Goal: Task Accomplishment & Management: Manage account settings

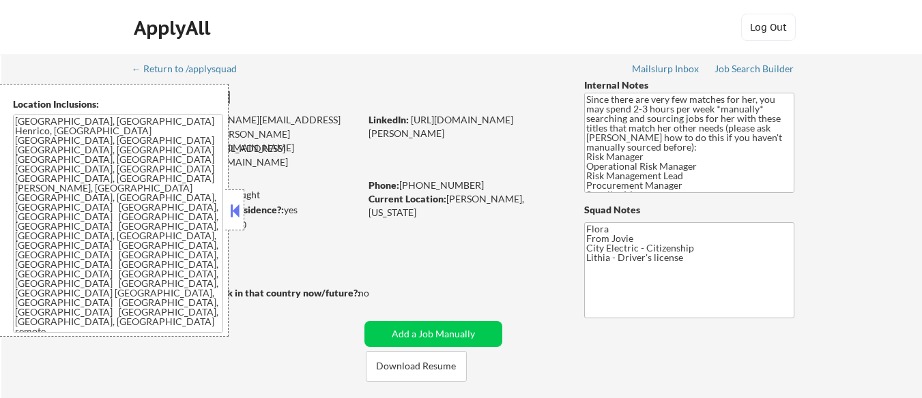
select select ""pending""
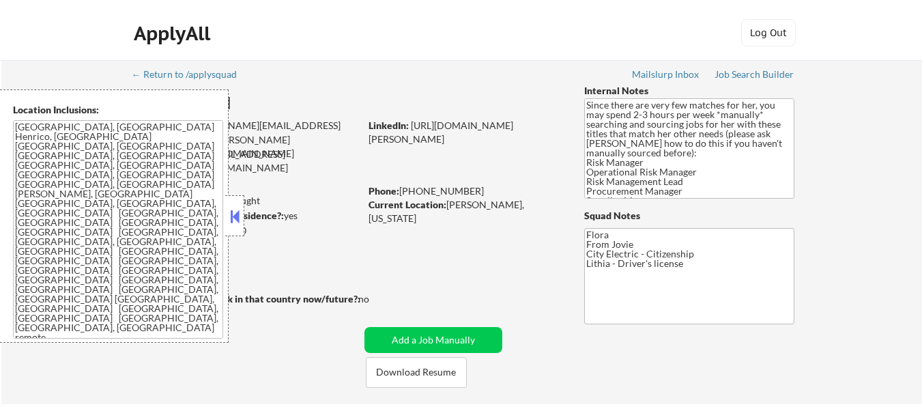
scroll to position [273, 0]
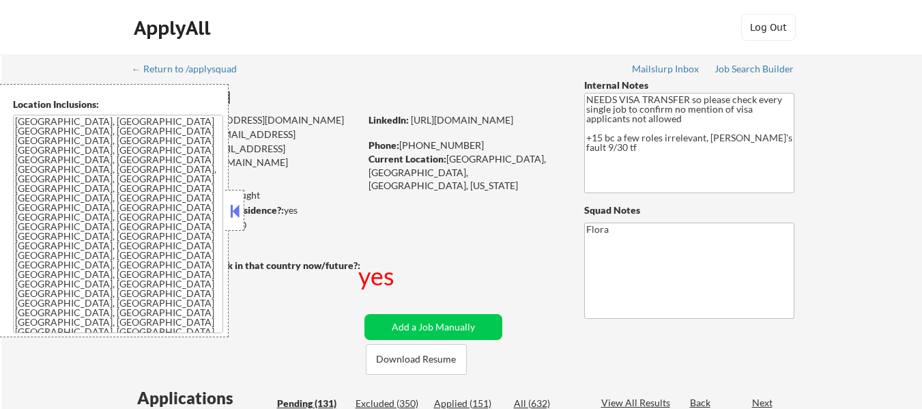
select select ""pending""
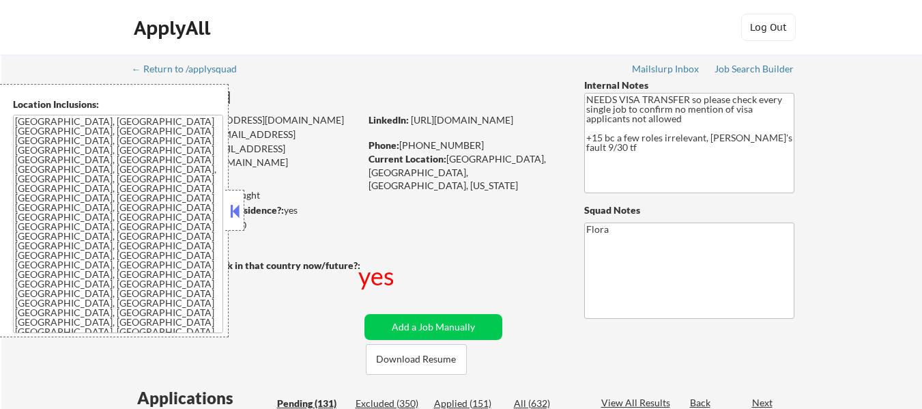
select select ""pending""
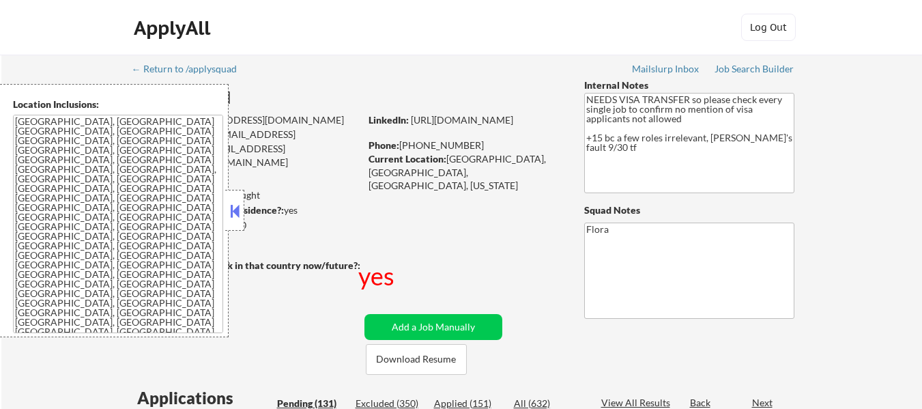
select select ""pending""
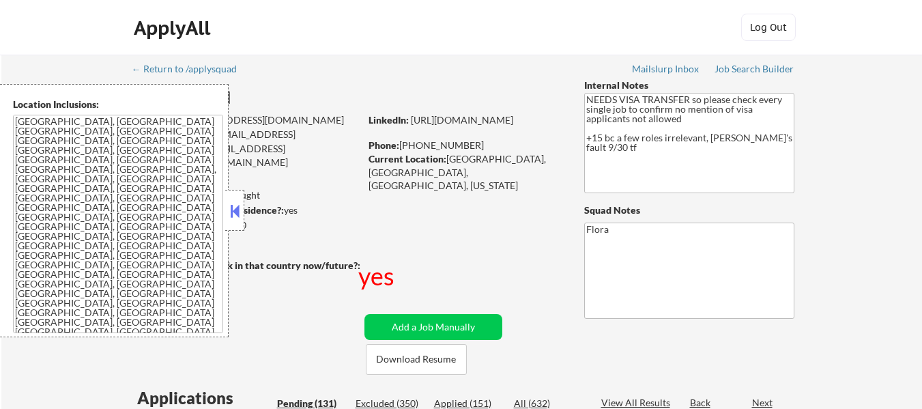
select select ""pending""
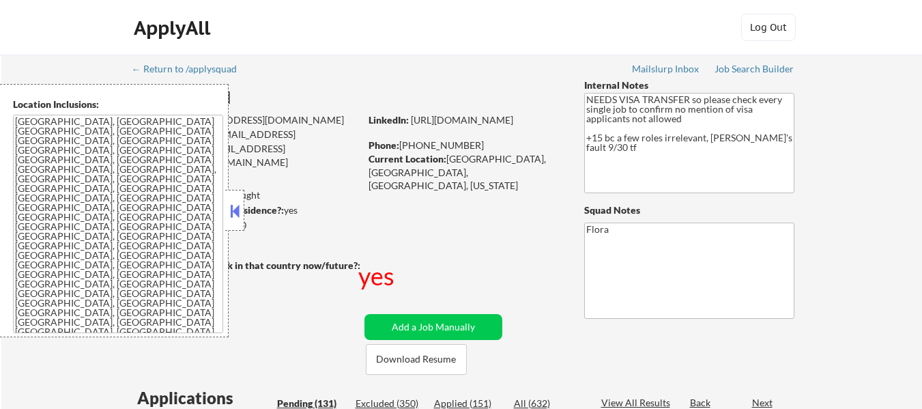
select select ""pending""
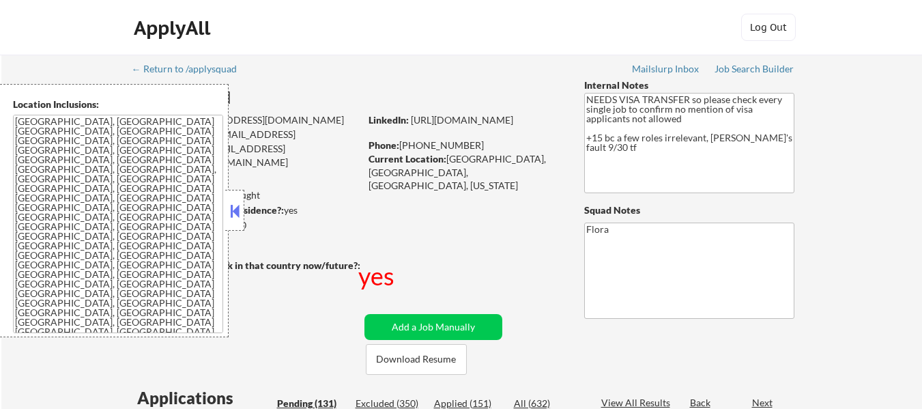
select select ""pending""
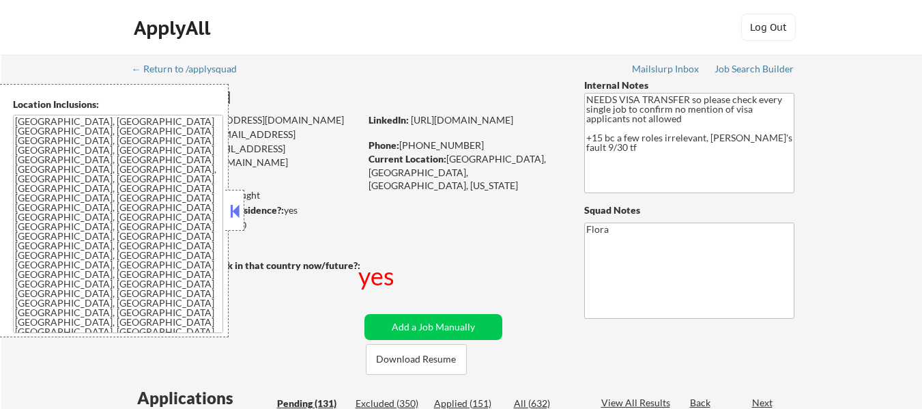
select select ""pending""
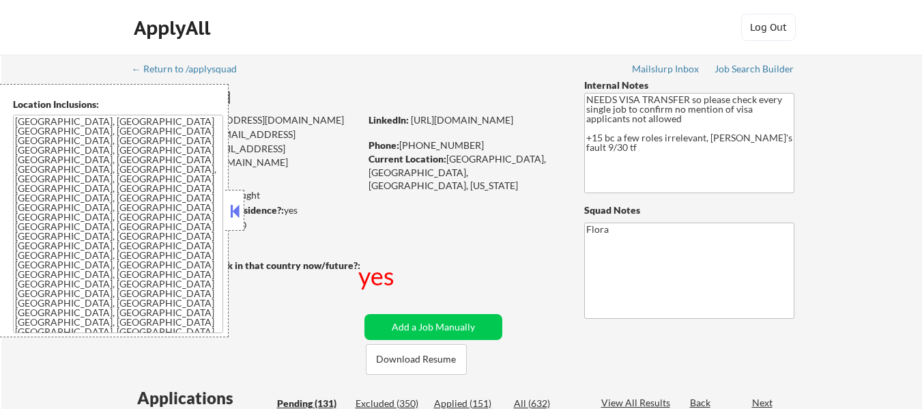
select select ""pending""
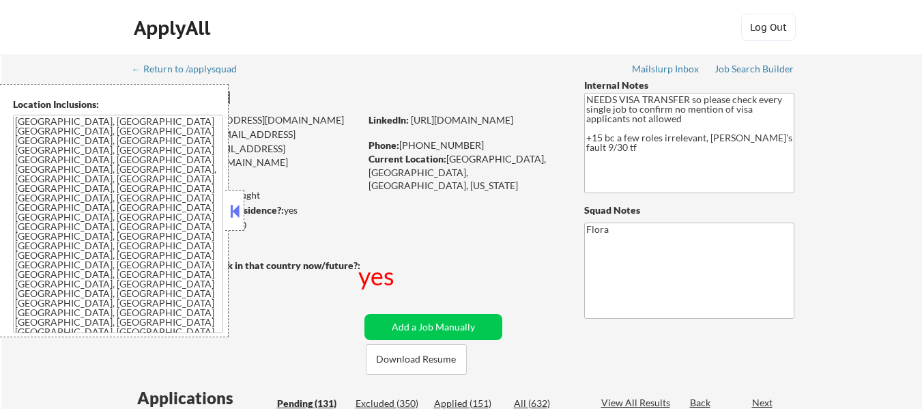
select select ""pending""
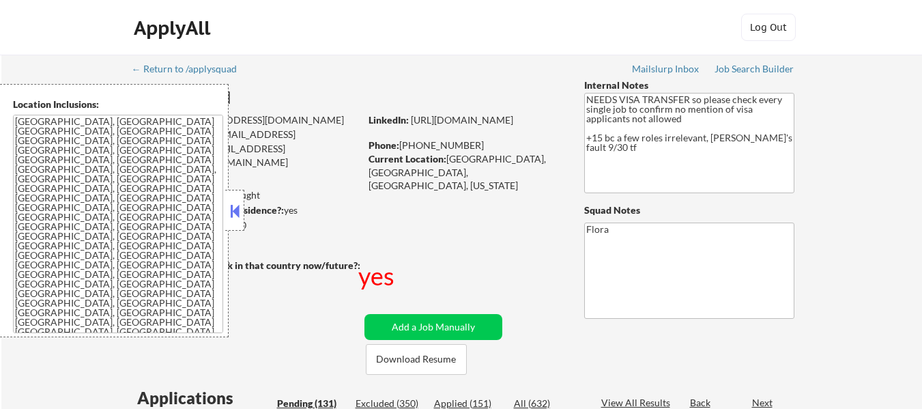
select select ""pending""
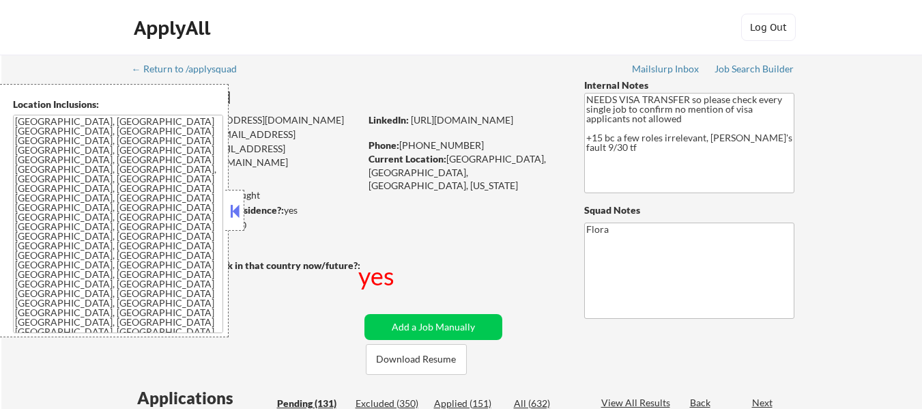
select select ""pending""
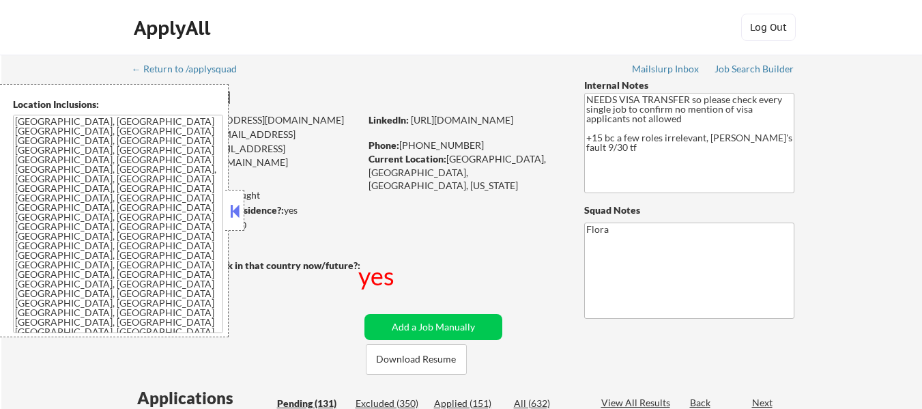
select select ""pending""
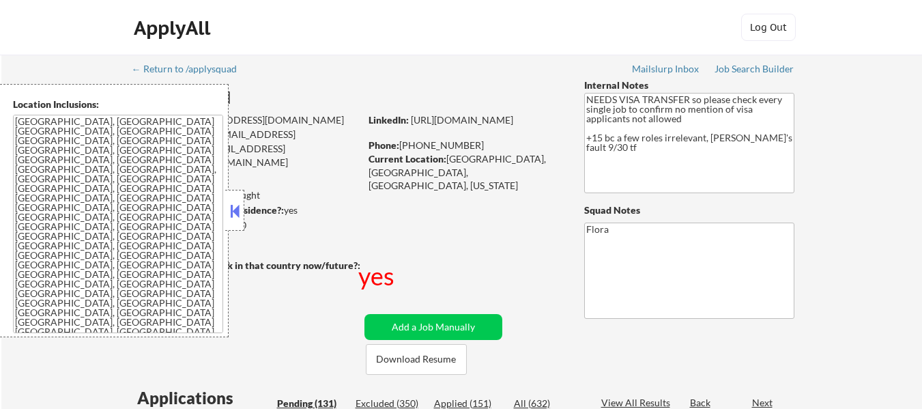
select select ""pending""
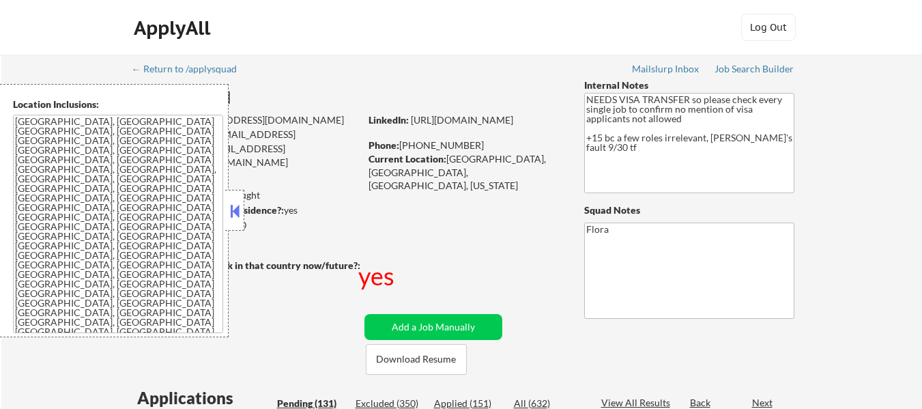
select select ""pending""
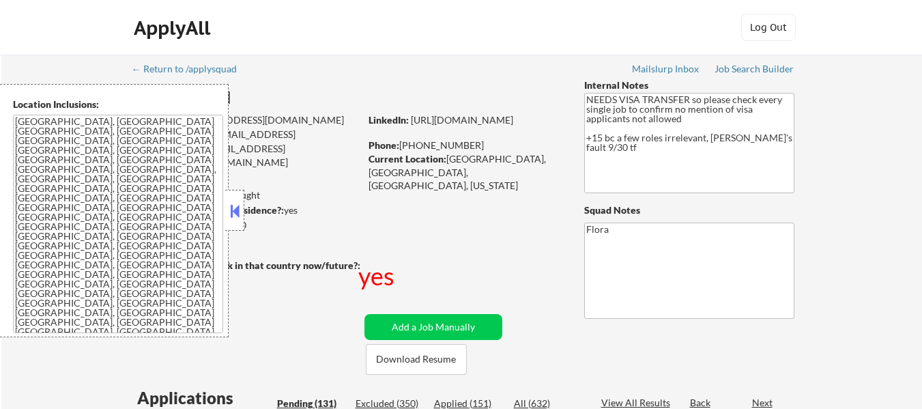
select select ""pending""
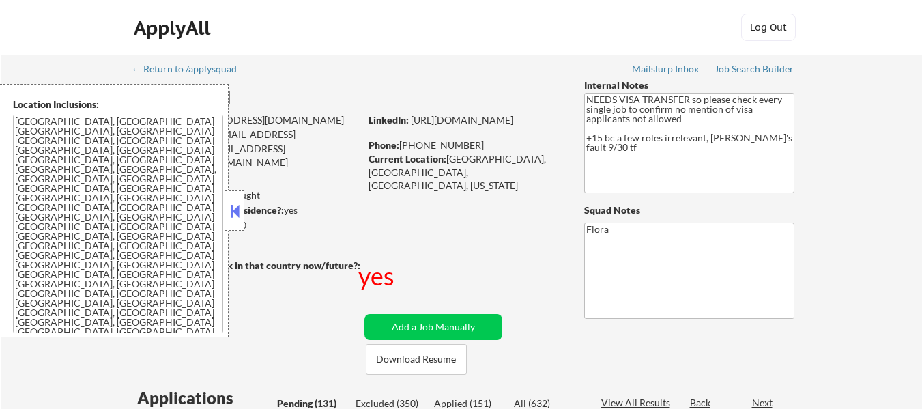
select select ""pending""
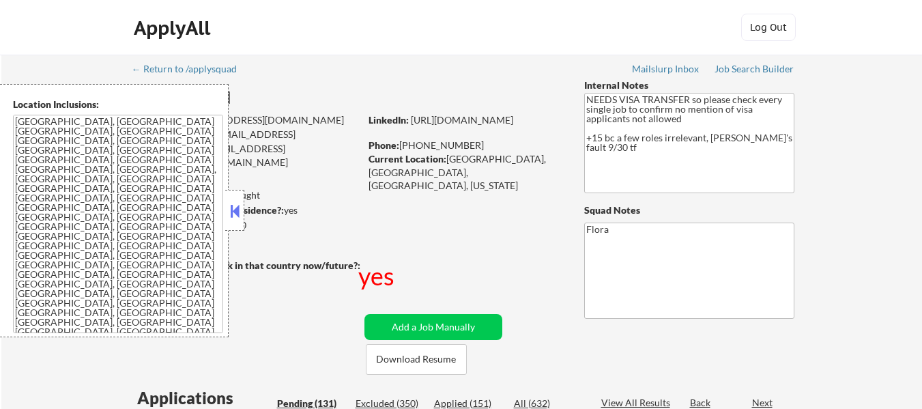
select select ""pending""
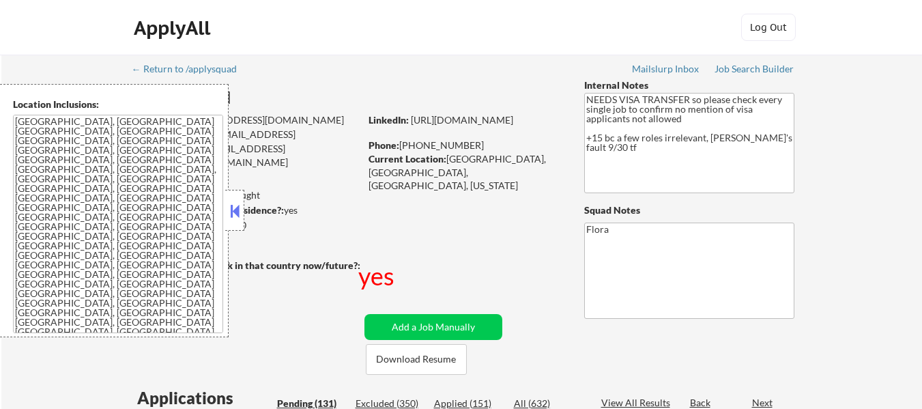
select select ""pending""
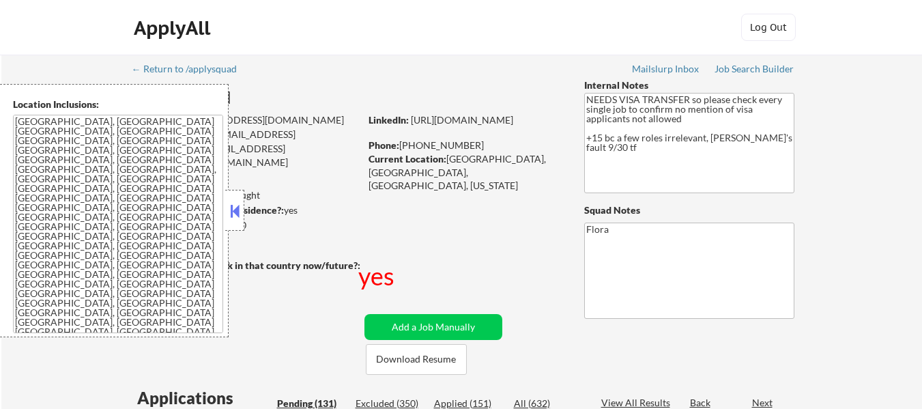
select select ""pending""
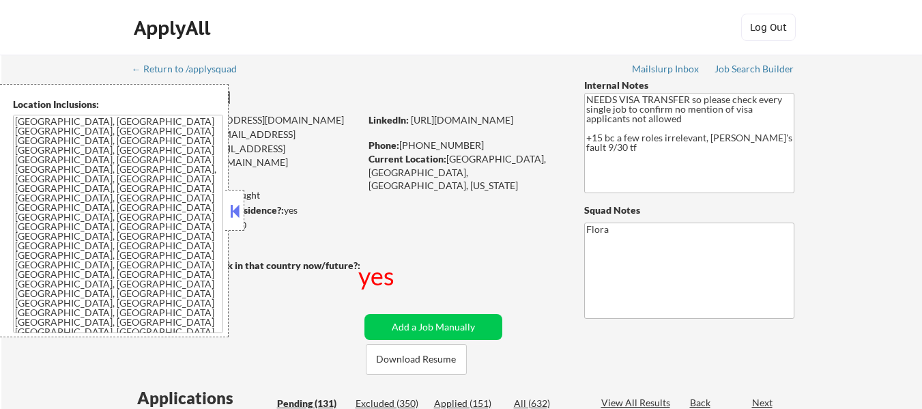
select select ""pending""
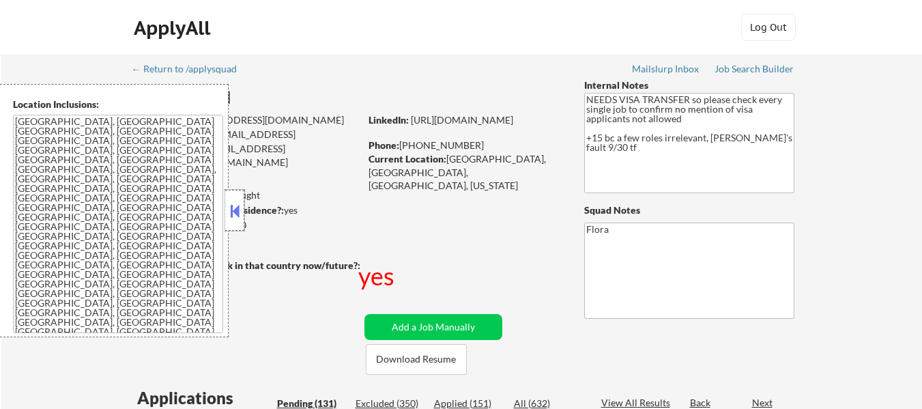
click at [237, 196] on div at bounding box center [234, 210] width 19 height 41
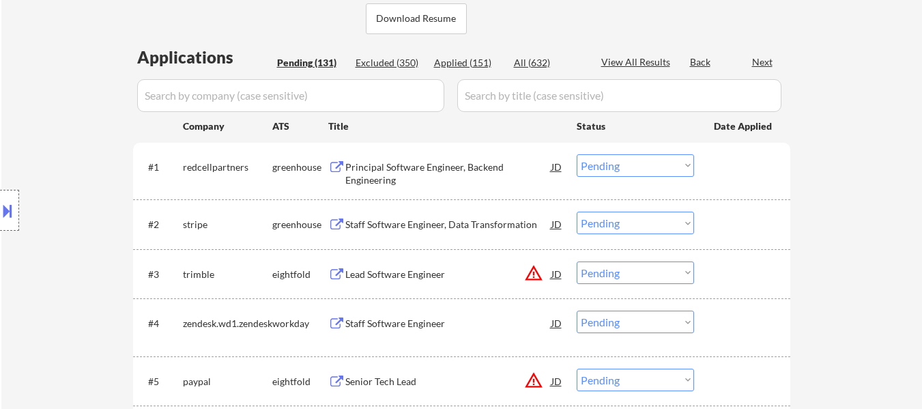
scroll to position [341, 0]
click at [442, 164] on div "Principal Software Engineer, Backend Engineering" at bounding box center [448, 173] width 206 height 27
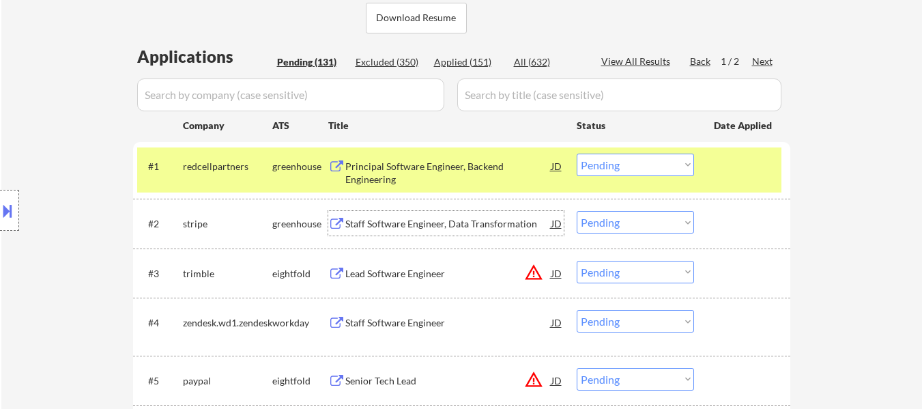
click at [448, 225] on div "Staff Software Engineer, Data Transformation" at bounding box center [448, 224] width 206 height 14
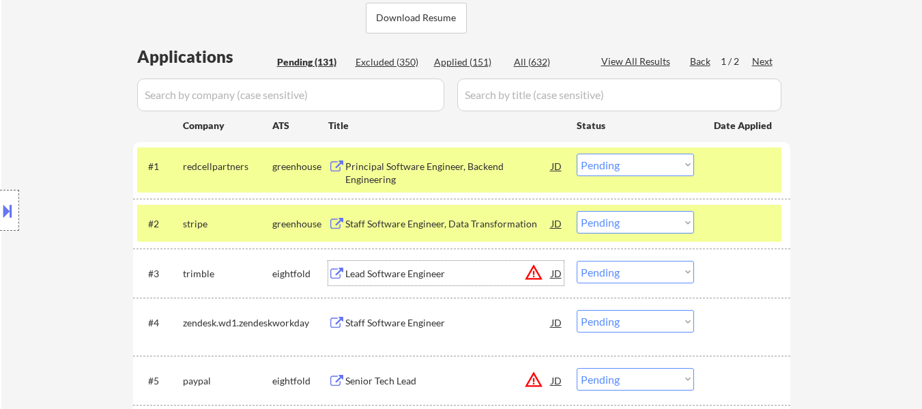
click at [413, 275] on div "Lead Software Engineer" at bounding box center [448, 274] width 206 height 14
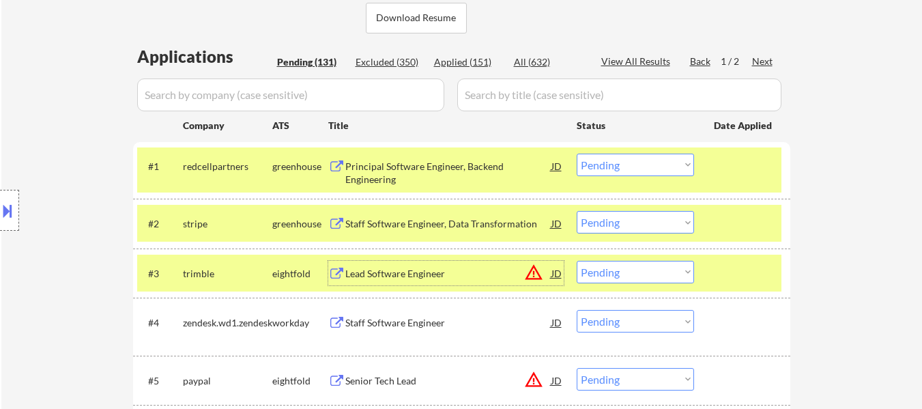
click at [621, 166] on select "Choose an option... Pending Applied Excluded (Questions) Excluded (Expired) Exc…" at bounding box center [634, 164] width 117 height 23
click at [576, 153] on select "Choose an option... Pending Applied Excluded (Questions) Excluded (Expired) Exc…" at bounding box center [634, 164] width 117 height 23
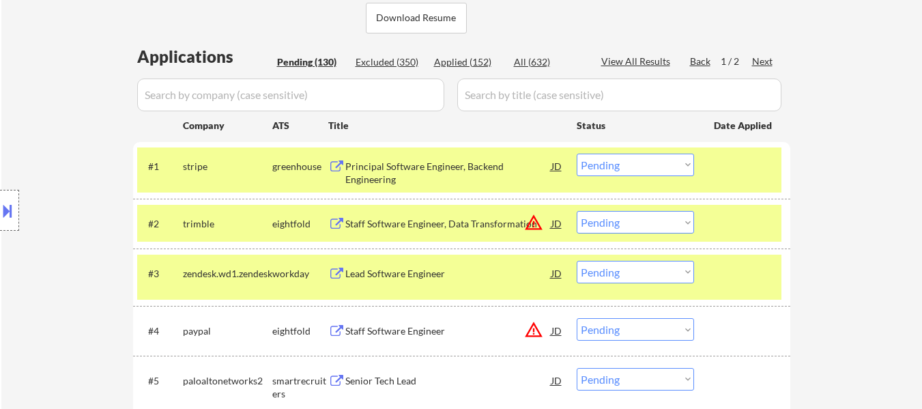
click at [636, 162] on select "Choose an option... Pending Applied Excluded (Questions) Excluded (Expired) Exc…" at bounding box center [634, 164] width 117 height 23
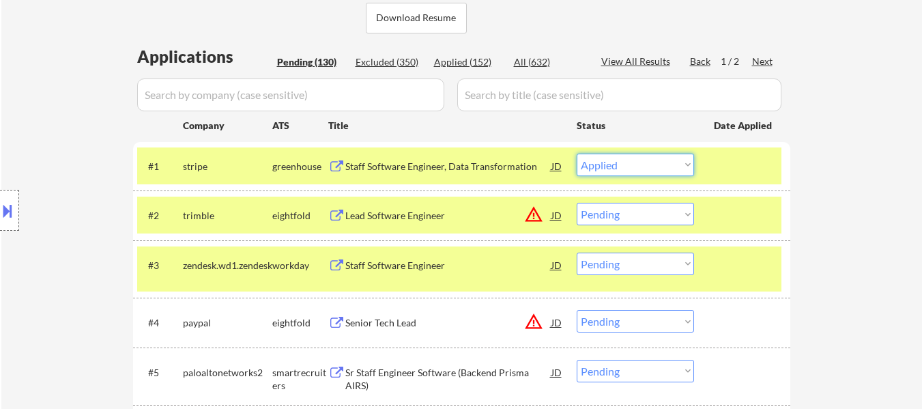
click at [576, 153] on select "Choose an option... Pending Applied Excluded (Questions) Excluded (Expired) Exc…" at bounding box center [634, 164] width 117 height 23
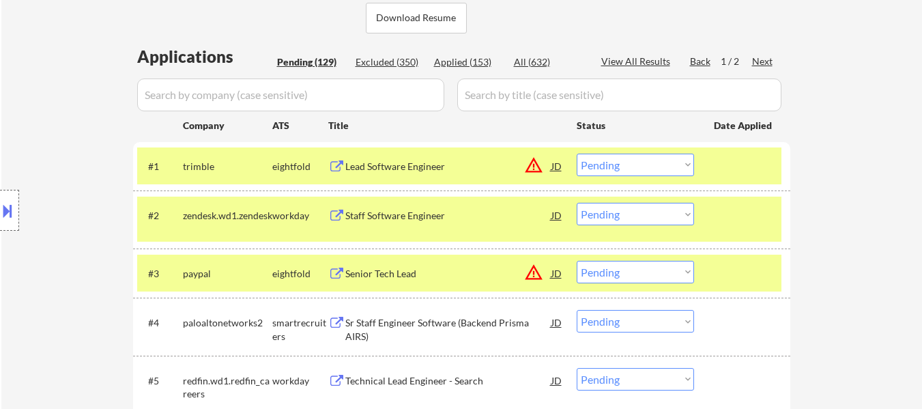
click at [644, 162] on select "Choose an option... Pending Applied Excluded (Questions) Excluded (Expired) Exc…" at bounding box center [634, 164] width 117 height 23
click at [576, 153] on select "Choose an option... Pending Applied Excluded (Questions) Excluded (Expired) Exc…" at bounding box center [634, 164] width 117 height 23
select select ""pending""
